Goal: Task Accomplishment & Management: Use online tool/utility

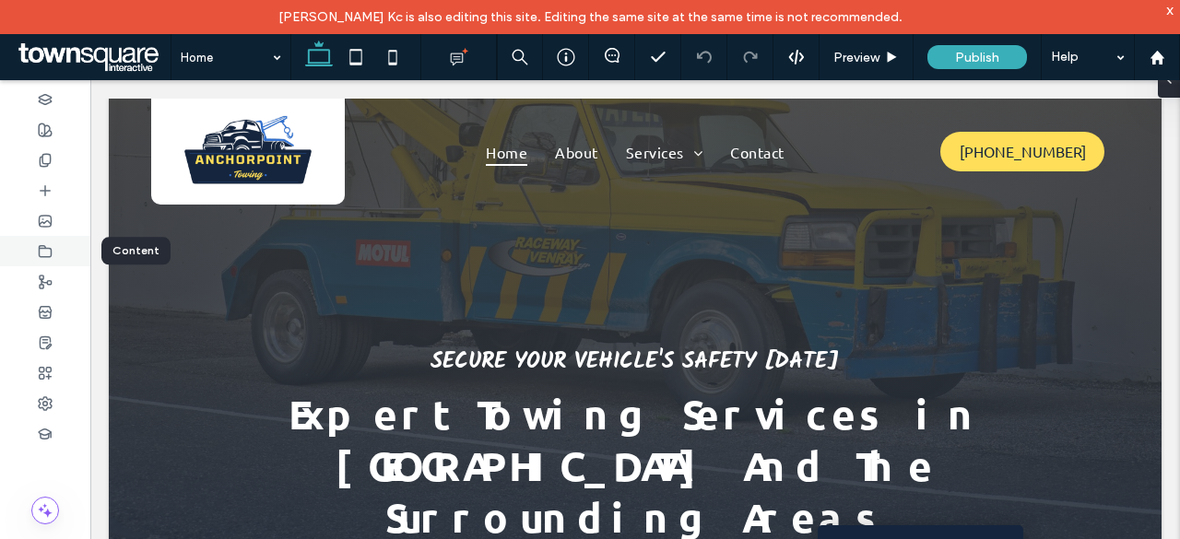
click at [37, 237] on div at bounding box center [45, 251] width 90 height 30
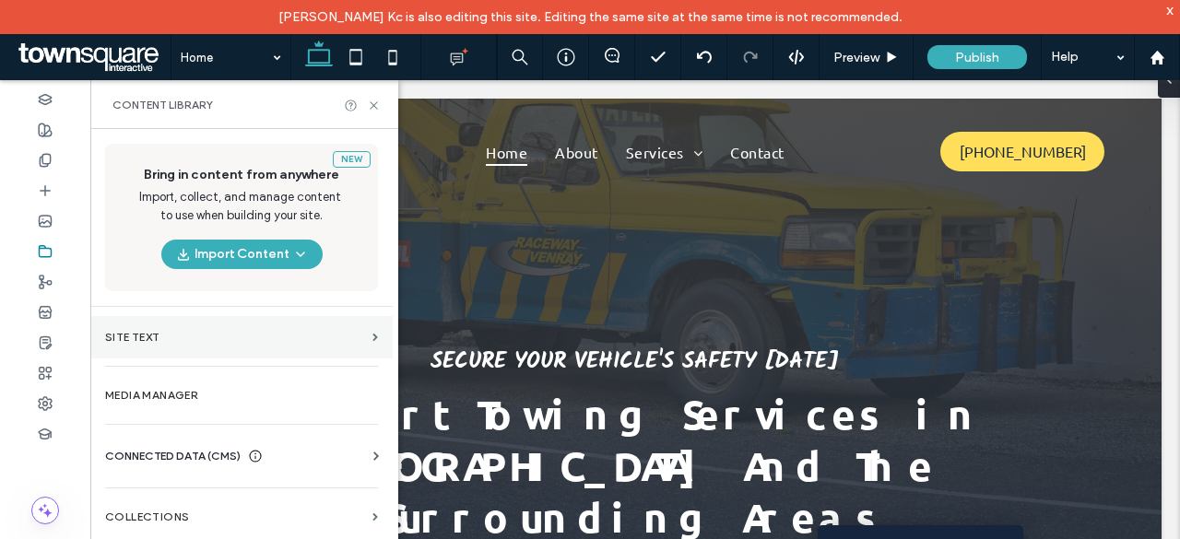
click at [188, 348] on section "Site Text" at bounding box center [241, 337] width 302 height 42
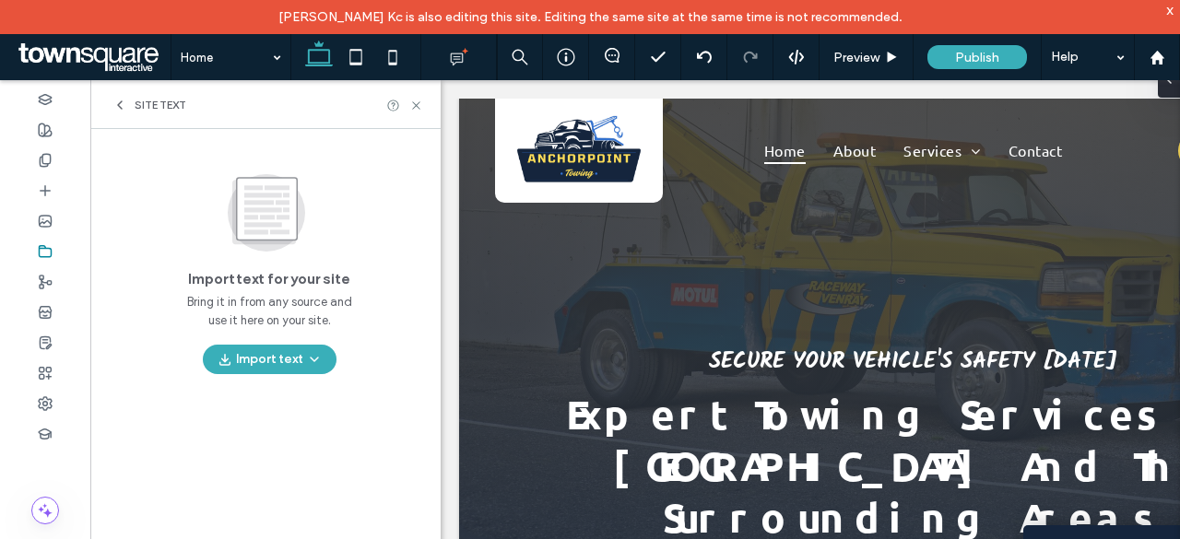
click at [129, 102] on div "Site Text" at bounding box center [150, 105] width 74 height 15
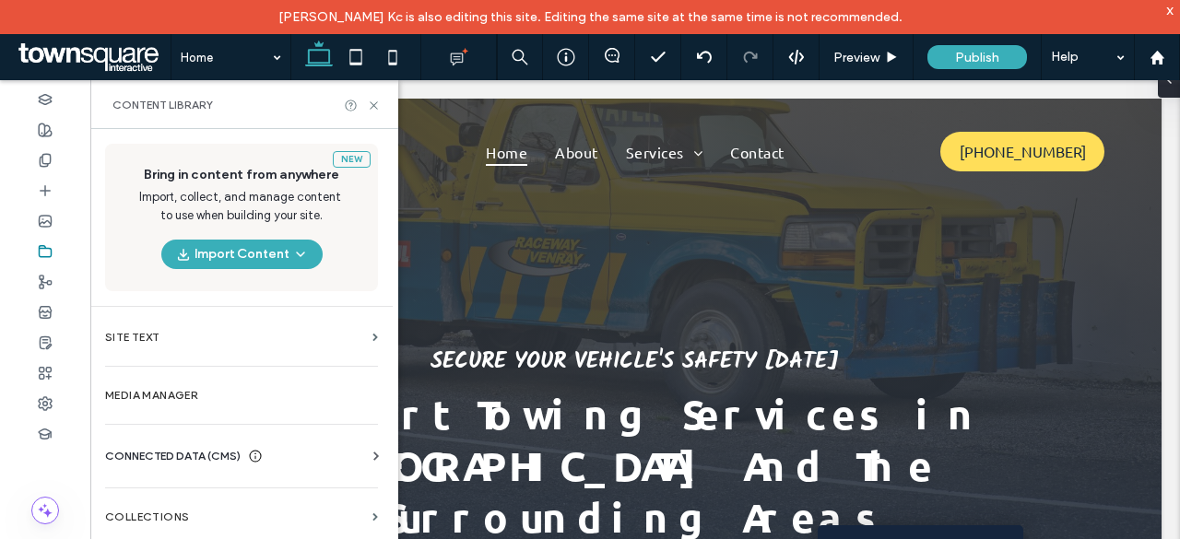
click at [275, 466] on div "Business Info Business Text Business Images Find and Replace" at bounding box center [245, 473] width 280 height 15
click at [374, 449] on icon at bounding box center [376, 456] width 18 height 18
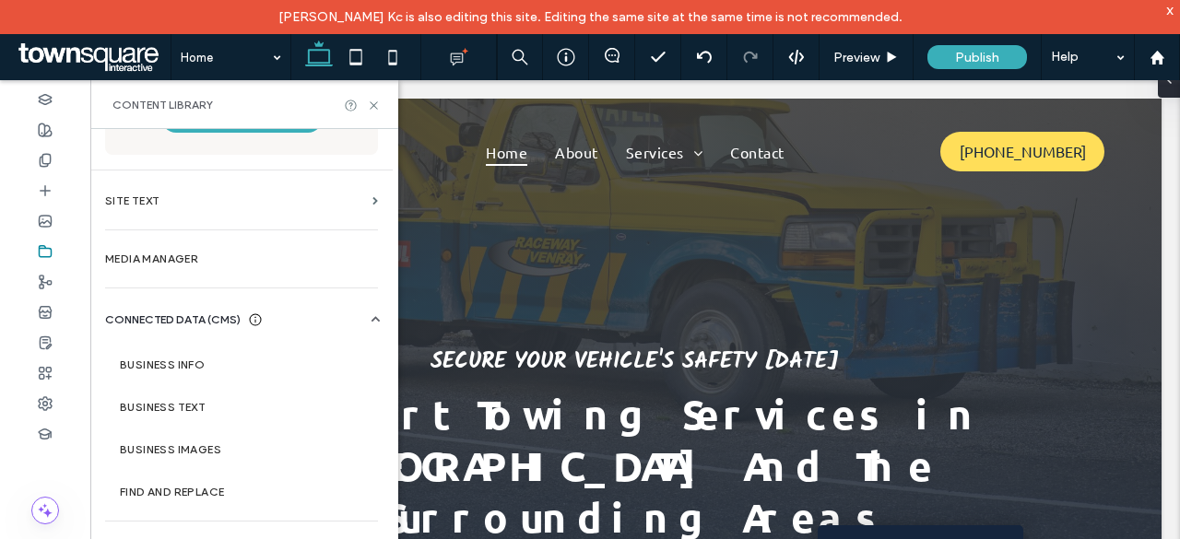
scroll to position [136, 0]
click at [264, 379] on section "Business Info" at bounding box center [245, 366] width 280 height 42
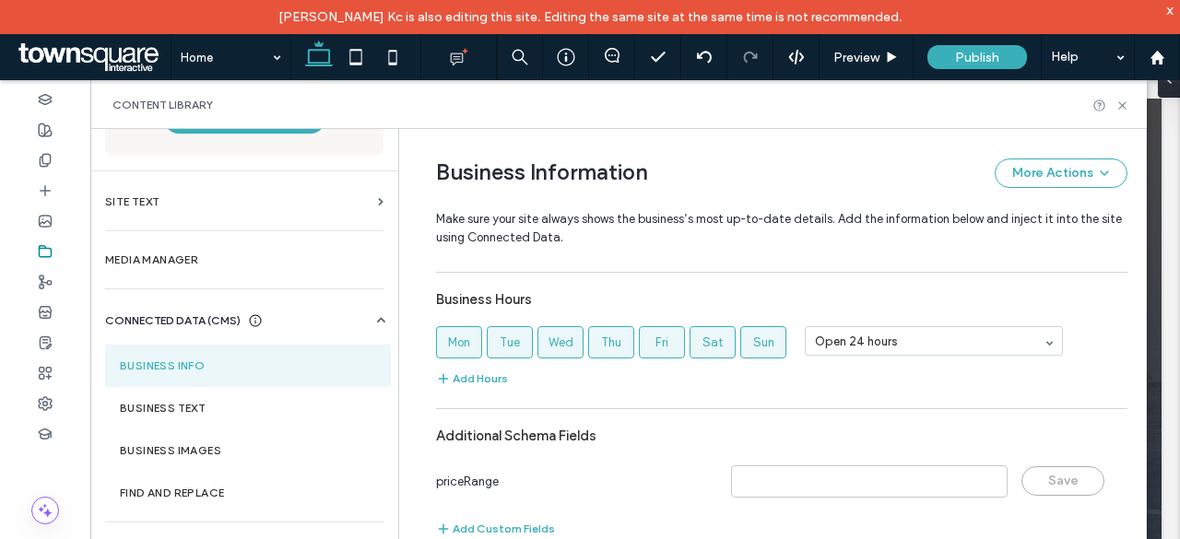
scroll to position [1198, 0]
click at [184, 412] on label "Business Text" at bounding box center [248, 408] width 256 height 13
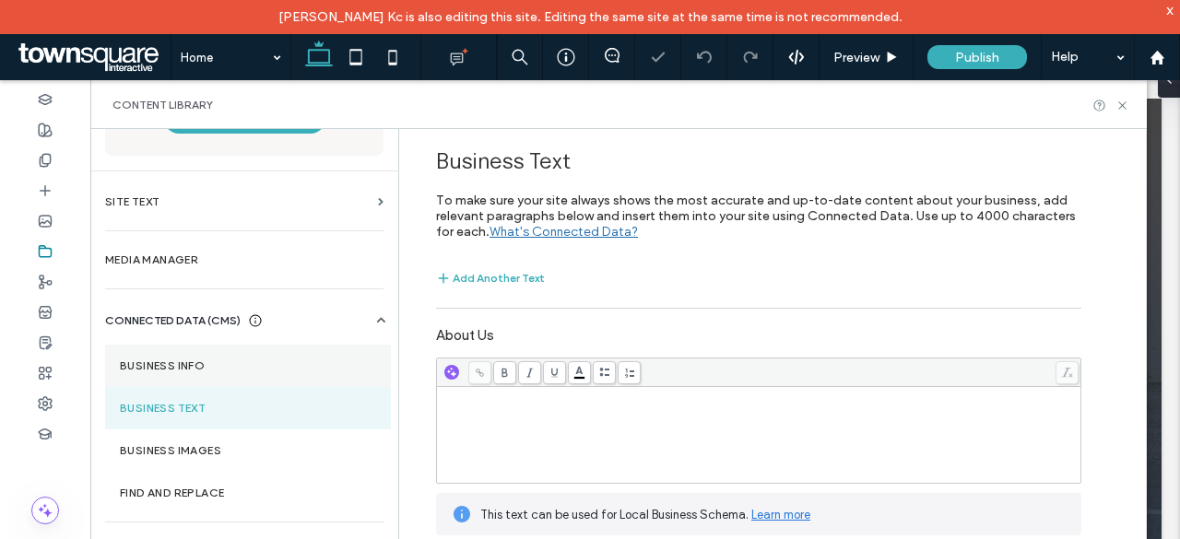
click at [175, 377] on section "Business Info" at bounding box center [248, 366] width 286 height 42
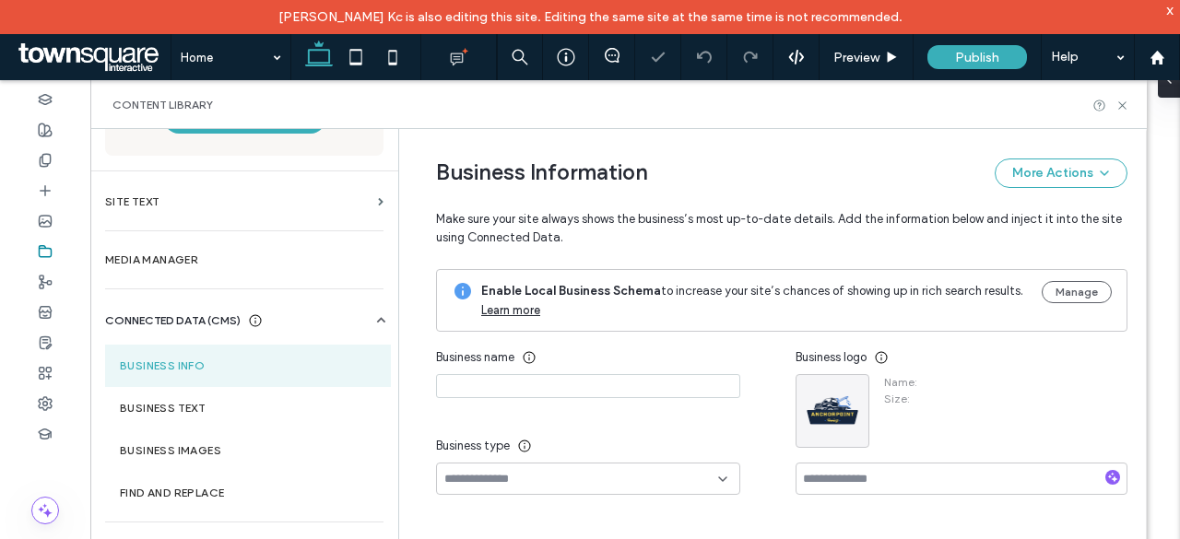
type input "**********"
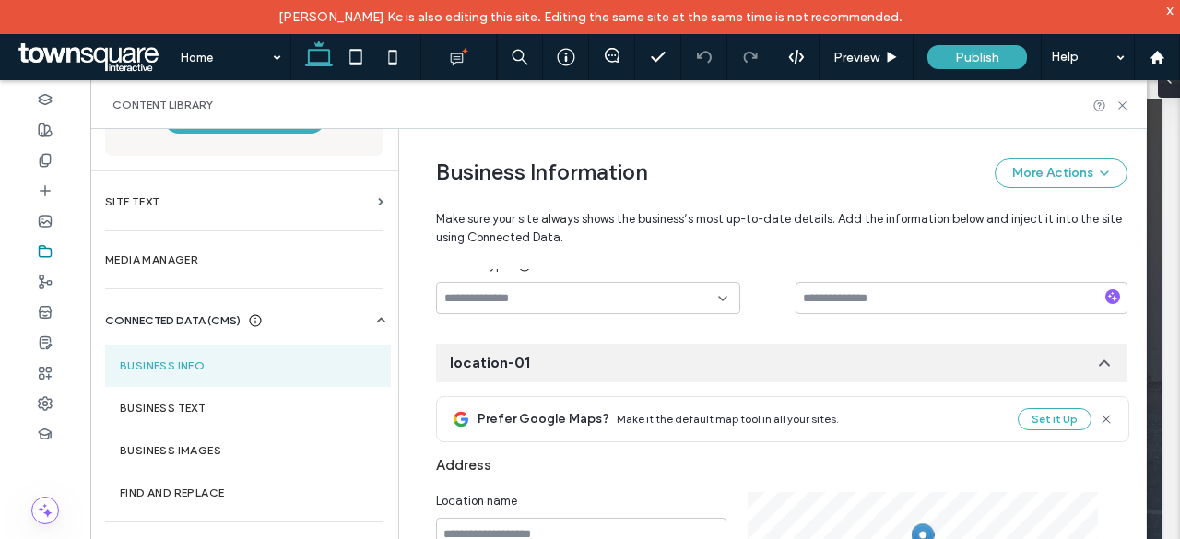
scroll to position [354, 0]
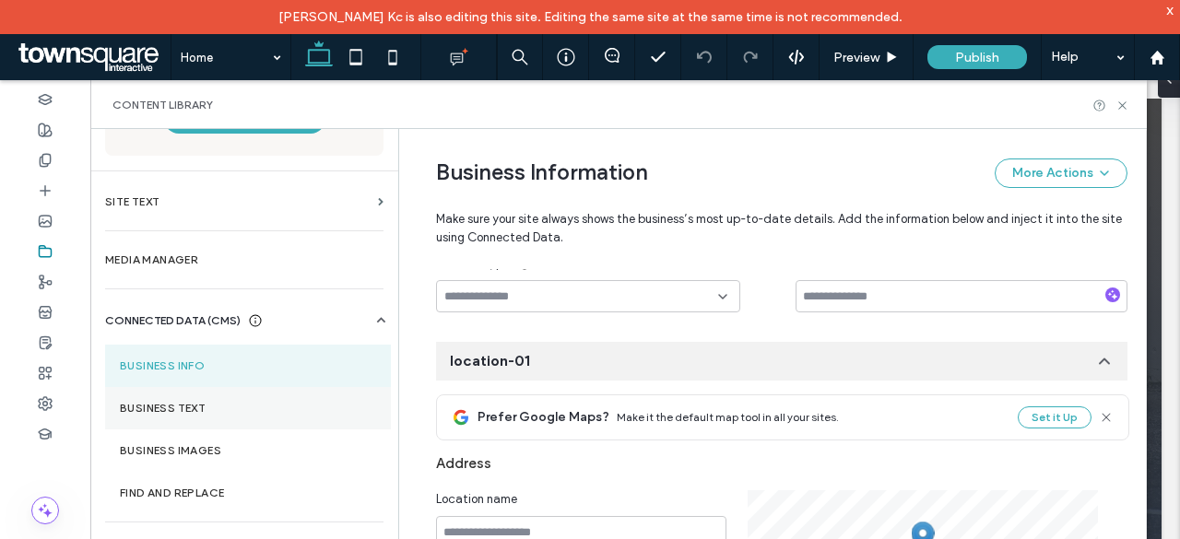
click at [227, 421] on section "Business Text" at bounding box center [248, 408] width 286 height 42
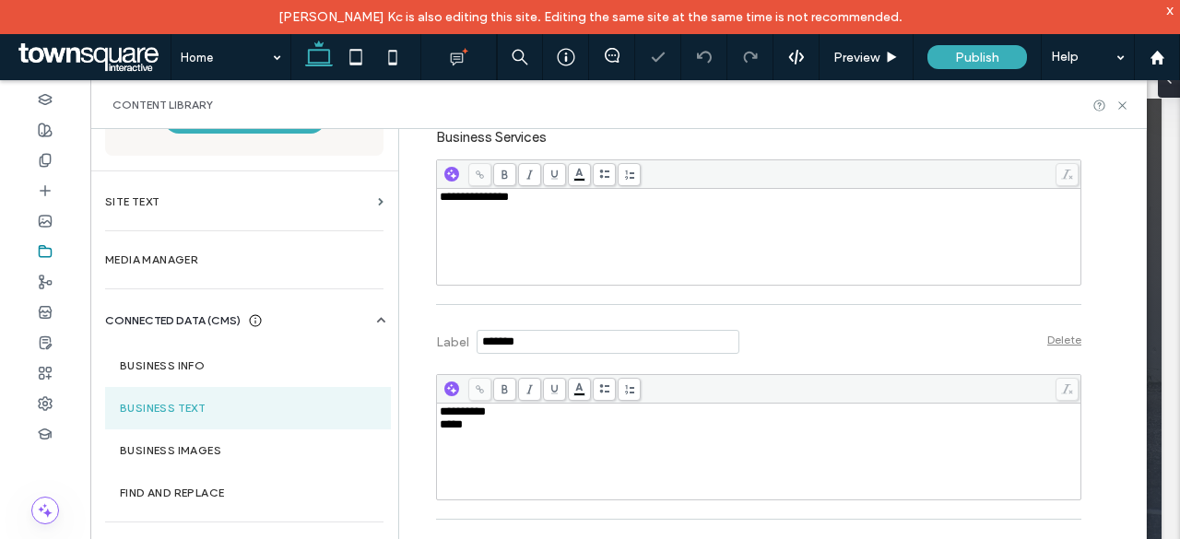
scroll to position [622, 0]
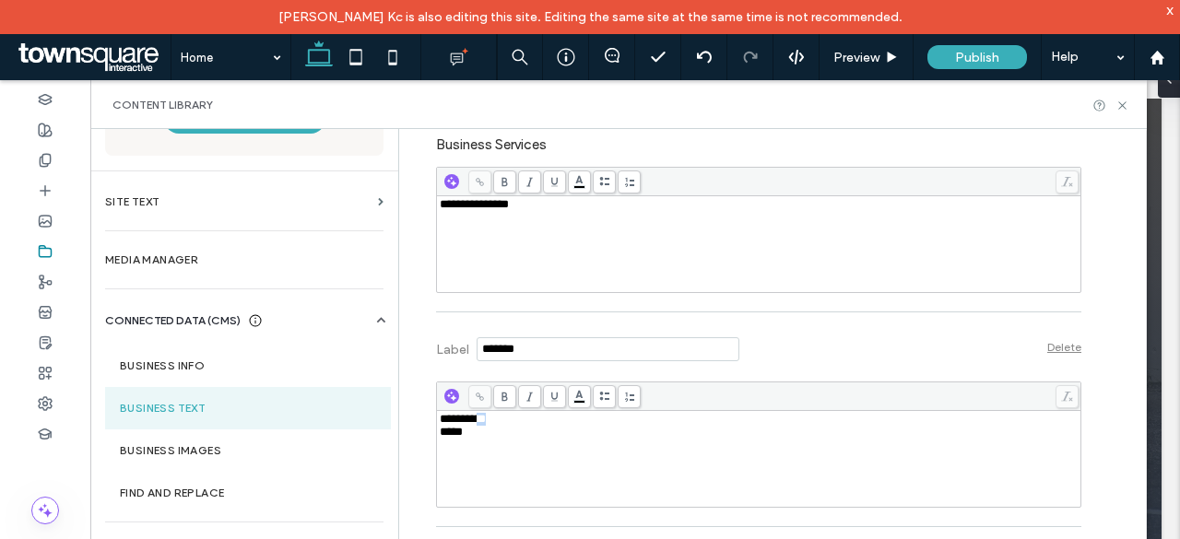
drag, startPoint x: 472, startPoint y: 414, endPoint x: 574, endPoint y: 397, distance: 102.8
click at [574, 397] on div "**********" at bounding box center [759, 445] width 646 height 126
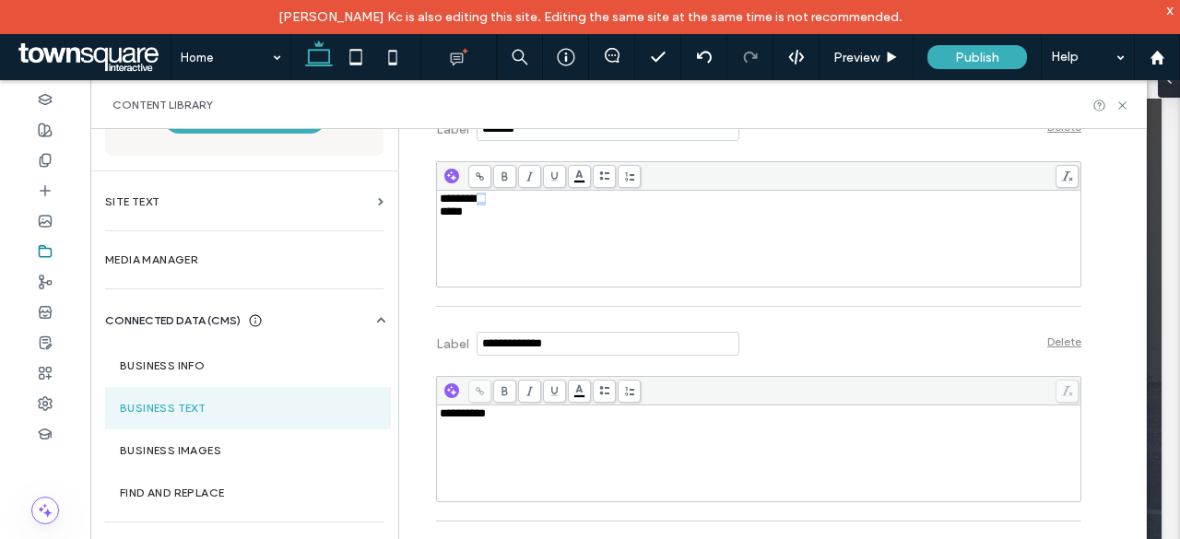
scroll to position [844, 0]
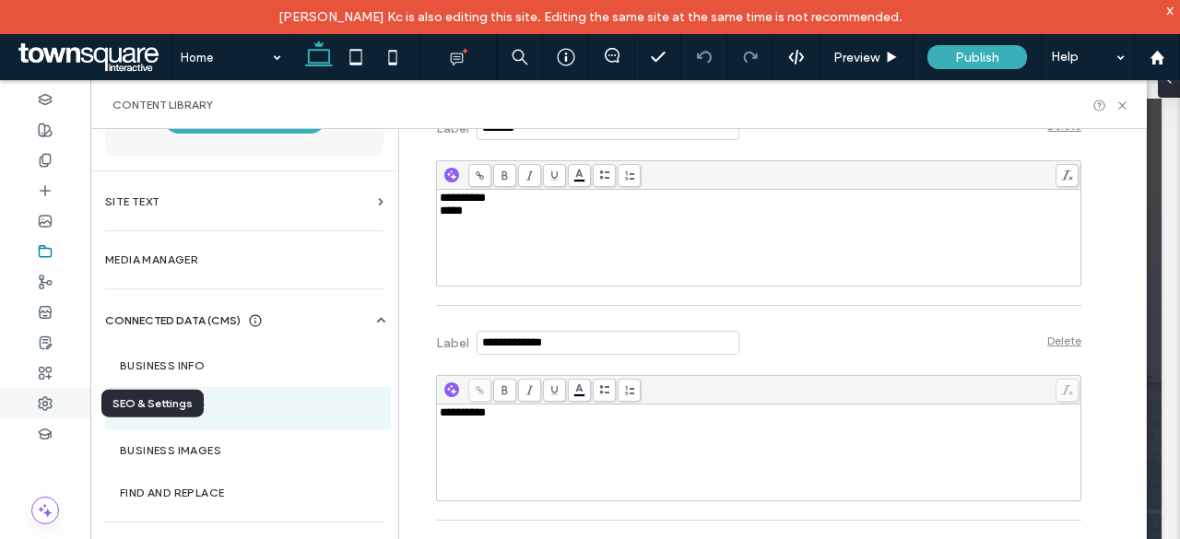
click at [30, 412] on div at bounding box center [45, 403] width 90 height 30
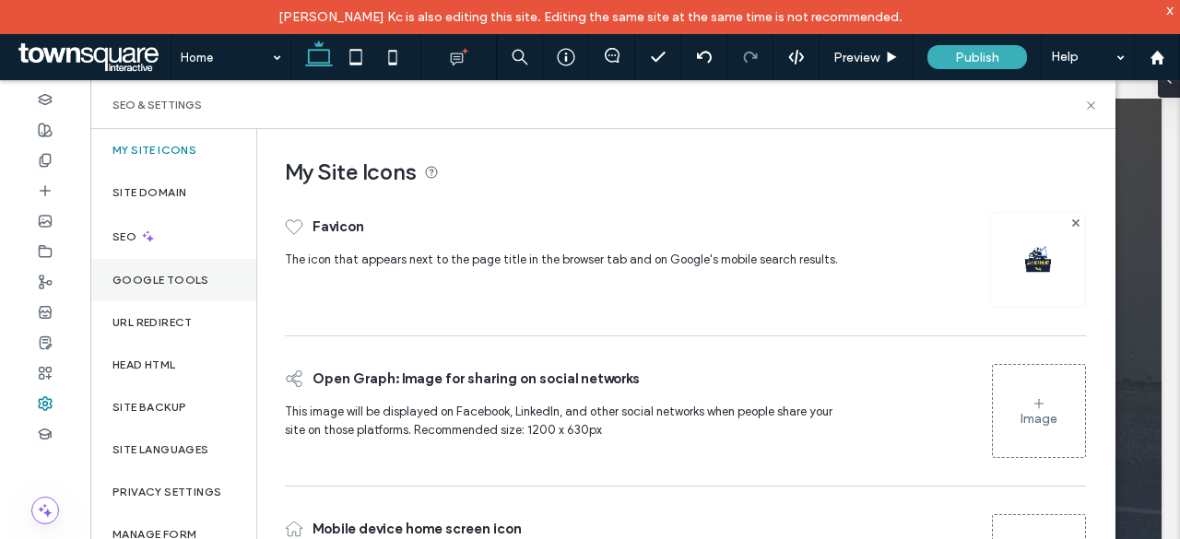
click at [214, 288] on div "Google Tools" at bounding box center [173, 280] width 166 height 42
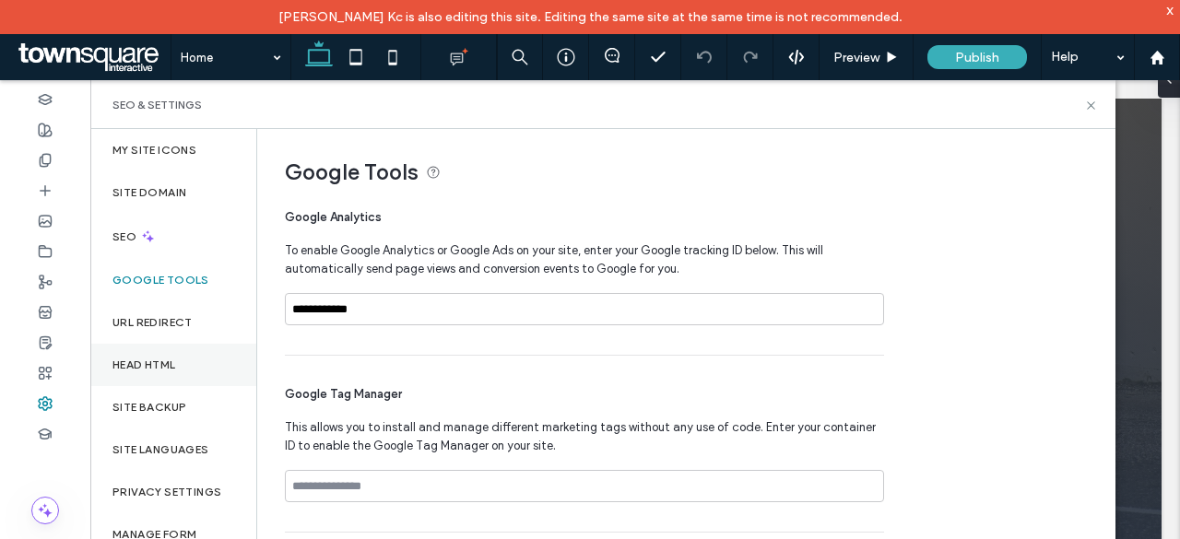
scroll to position [63, 0]
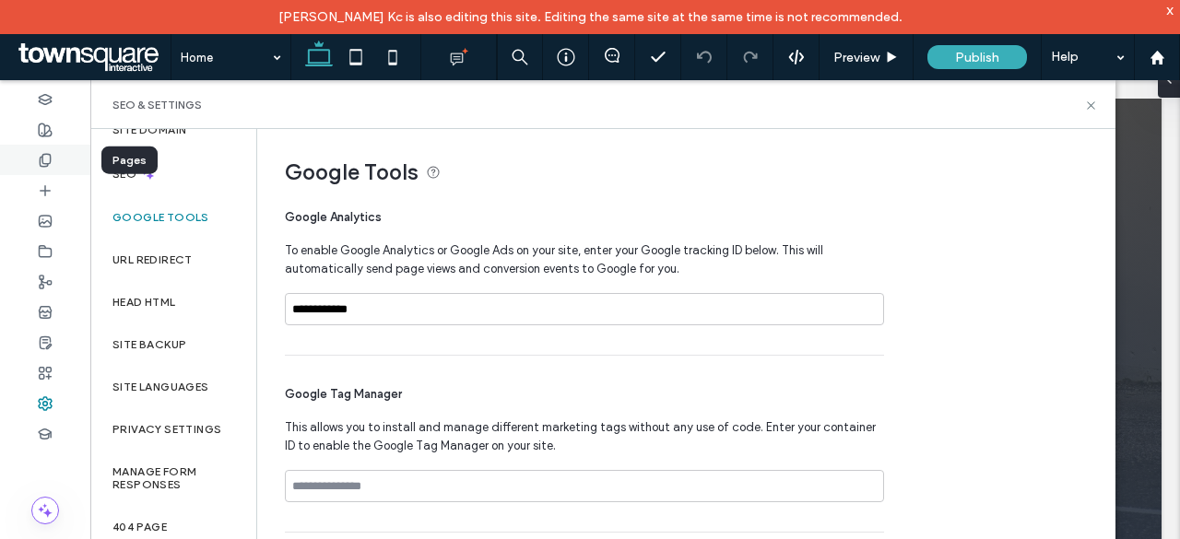
click at [44, 162] on icon at bounding box center [45, 160] width 15 height 15
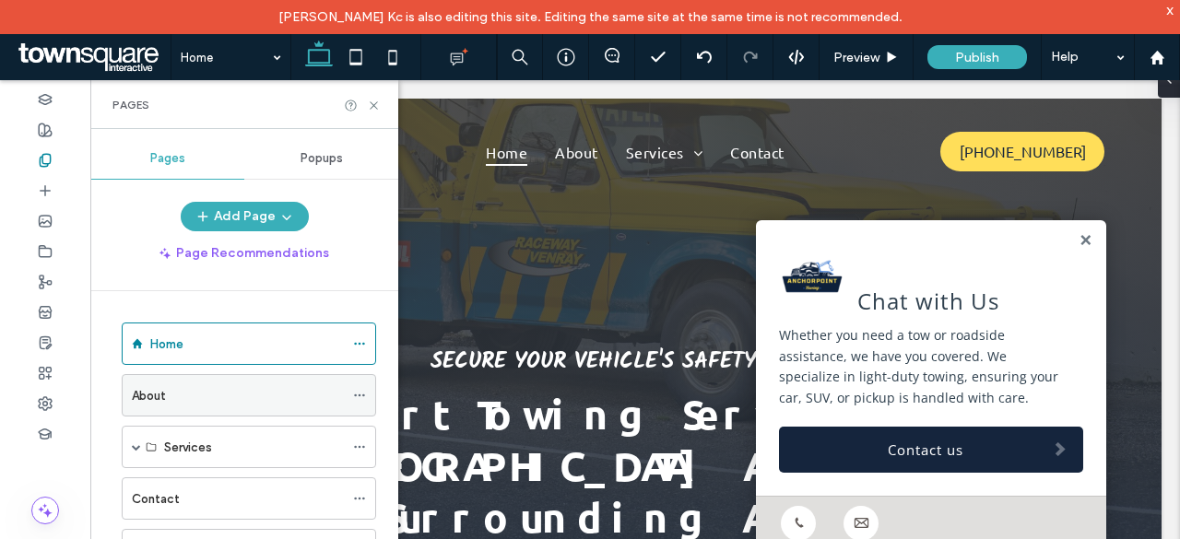
click at [363, 406] on span at bounding box center [359, 396] width 13 height 28
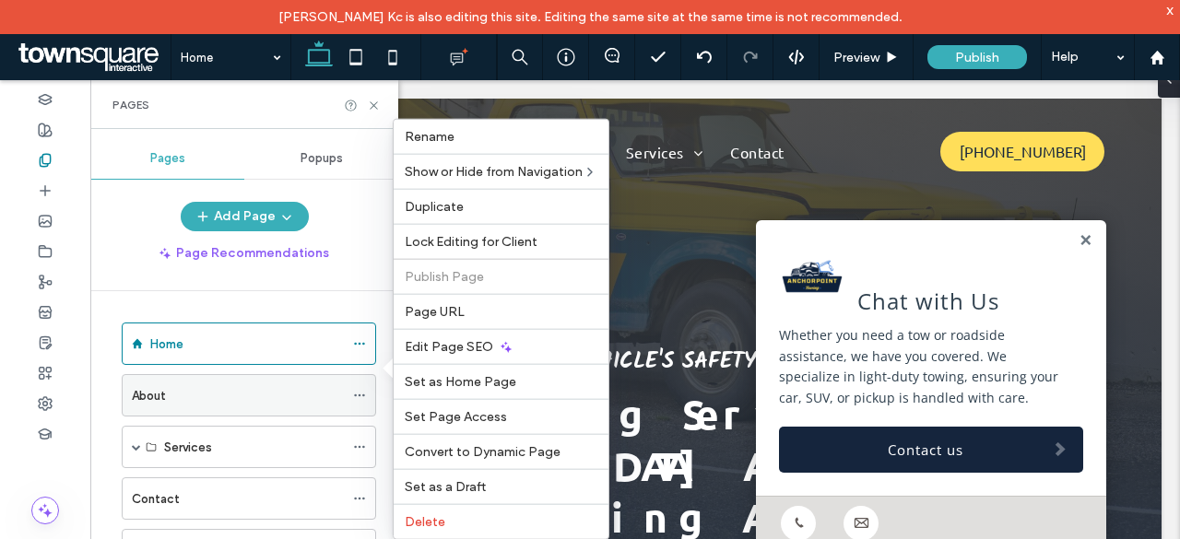
scroll to position [49, 0]
